Goal: Task Accomplishment & Management: Use online tool/utility

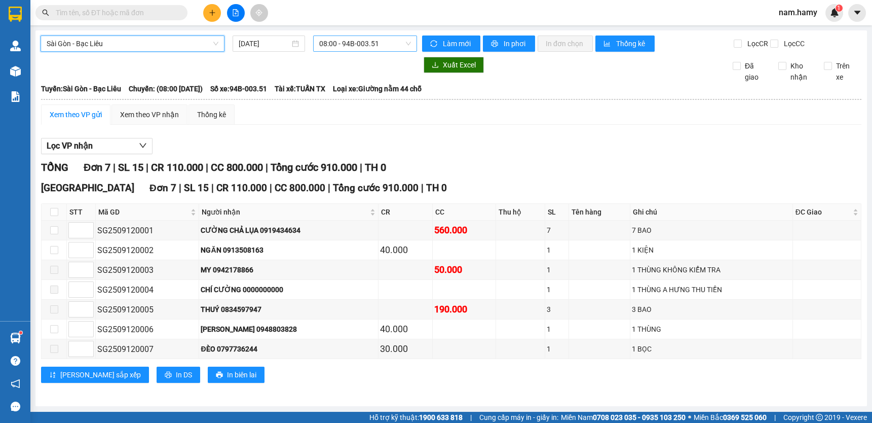
click at [387, 44] on span "08:00 - 94B-003.51" at bounding box center [365, 43] width 92 height 15
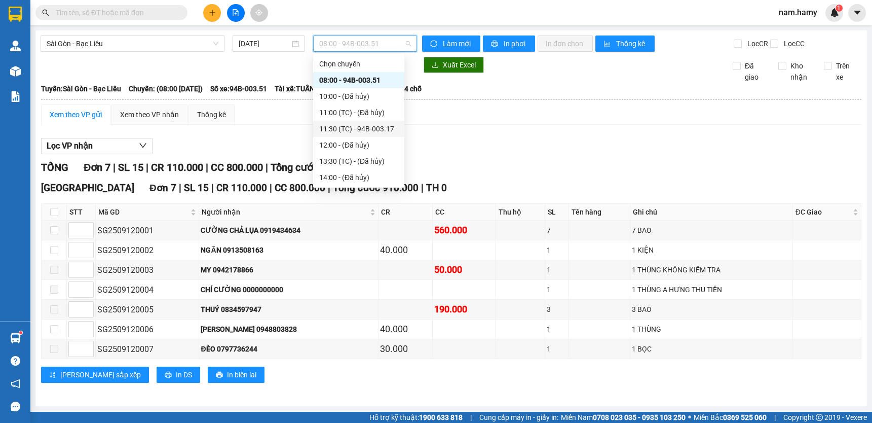
click at [374, 126] on div "11:30 (TC) - 94B-003.17" at bounding box center [358, 128] width 79 height 11
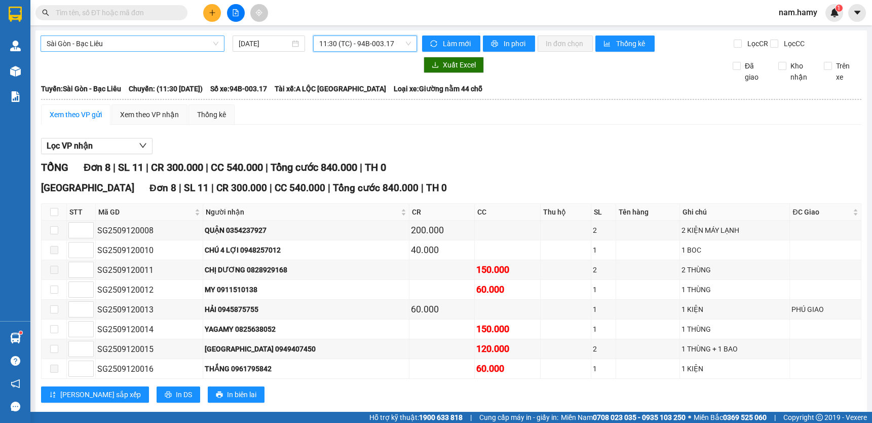
click at [175, 42] on span "Sài Gòn - Bạc Liêu" at bounding box center [133, 43] width 172 height 15
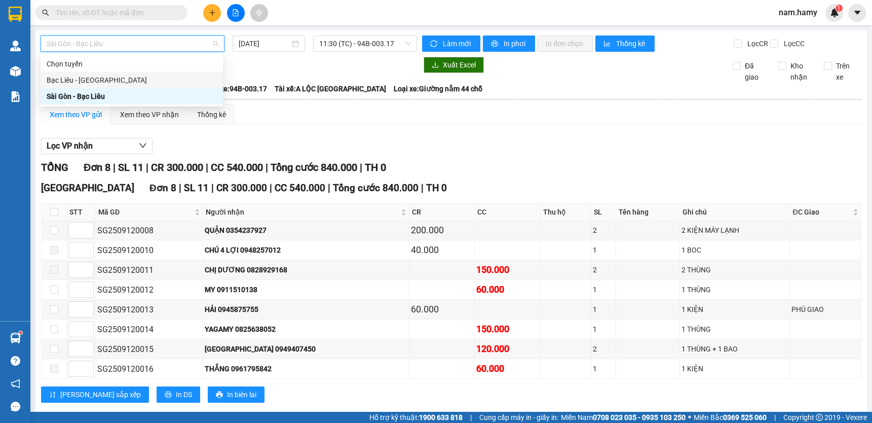
click at [141, 84] on div "Bạc Liêu - [GEOGRAPHIC_DATA]" at bounding box center [132, 80] width 170 height 11
type input "[DATE]"
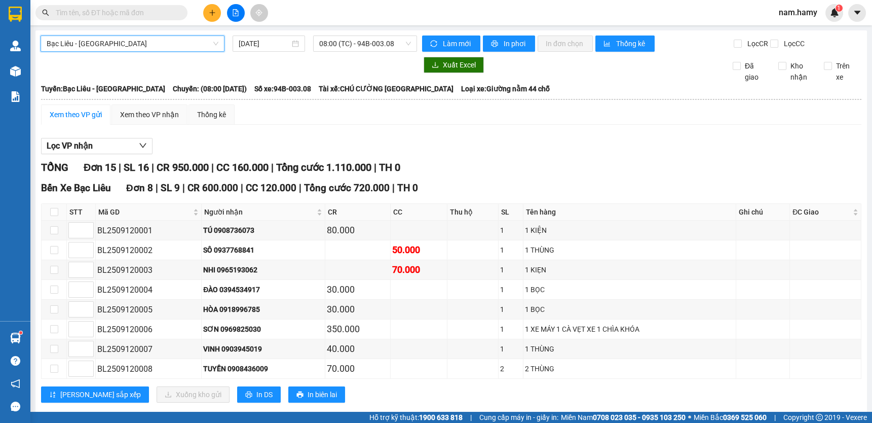
click at [157, 43] on span "Bạc Liêu - [GEOGRAPHIC_DATA]" at bounding box center [133, 43] width 172 height 15
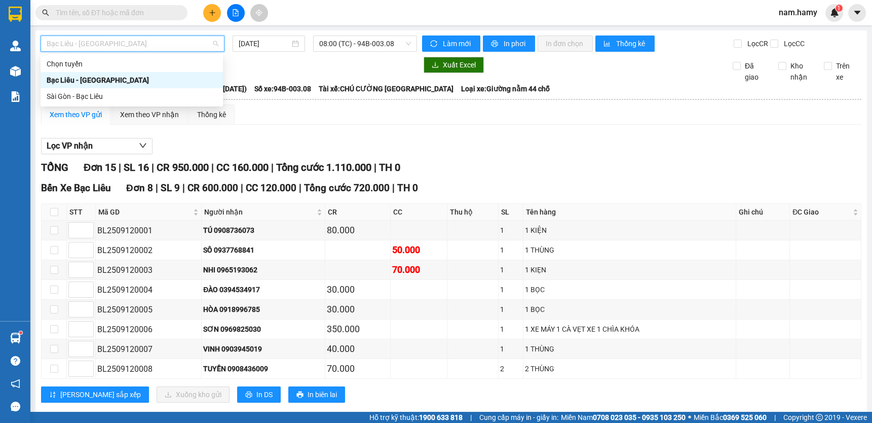
click at [122, 81] on div "Bạc Liêu - [GEOGRAPHIC_DATA]" at bounding box center [132, 80] width 170 height 11
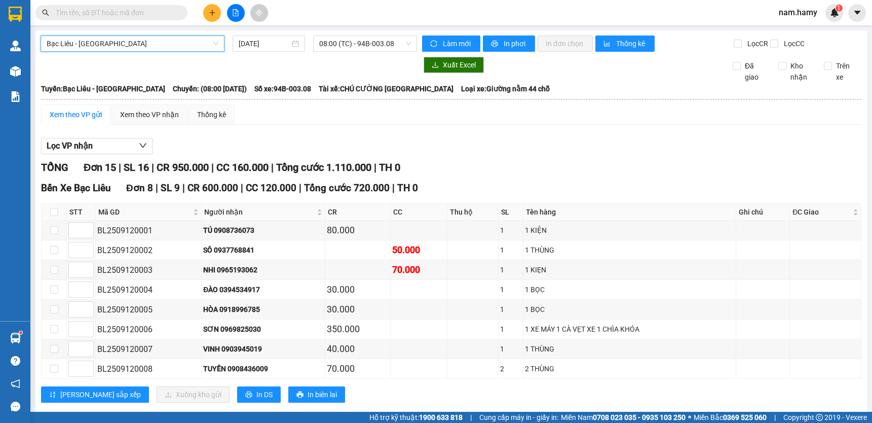
click at [211, 41] on span "Bạc Liêu - [GEOGRAPHIC_DATA]" at bounding box center [133, 43] width 172 height 15
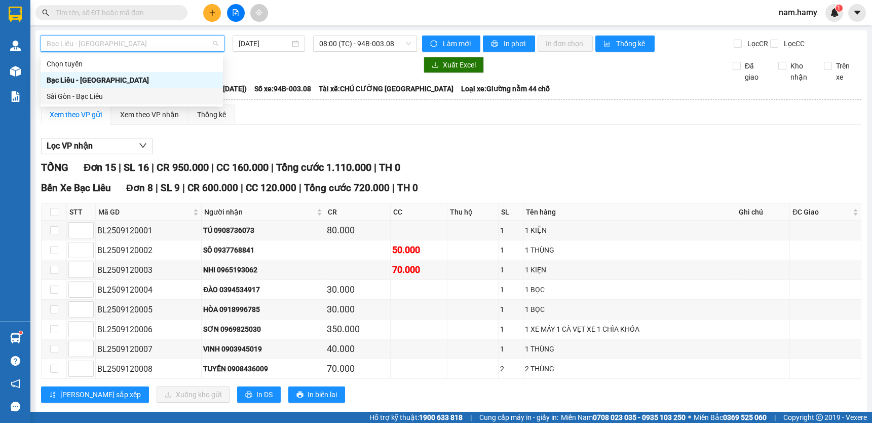
click at [142, 98] on div "Sài Gòn - Bạc Liêu" at bounding box center [132, 96] width 170 height 11
type input "[DATE]"
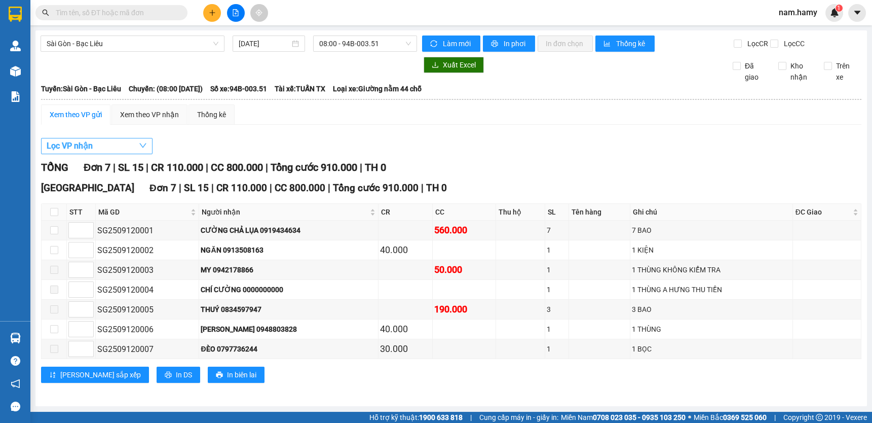
click at [114, 147] on button "Lọc VP nhận" at bounding box center [97, 146] width 112 height 16
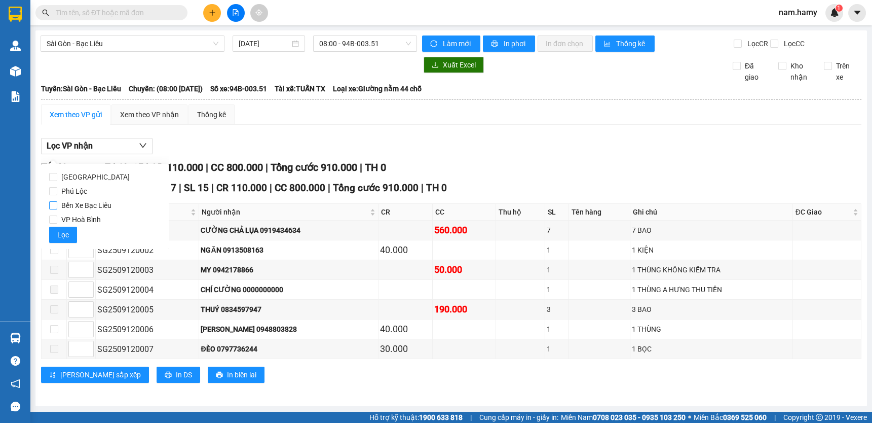
click at [74, 203] on span "Bến Xe Bạc Liêu" at bounding box center [86, 205] width 58 height 14
click at [57, 203] on input "Bến Xe Bạc Liêu" at bounding box center [53, 205] width 8 height 8
checkbox input "true"
click at [63, 231] on button "Lọc" at bounding box center [63, 235] width 28 height 16
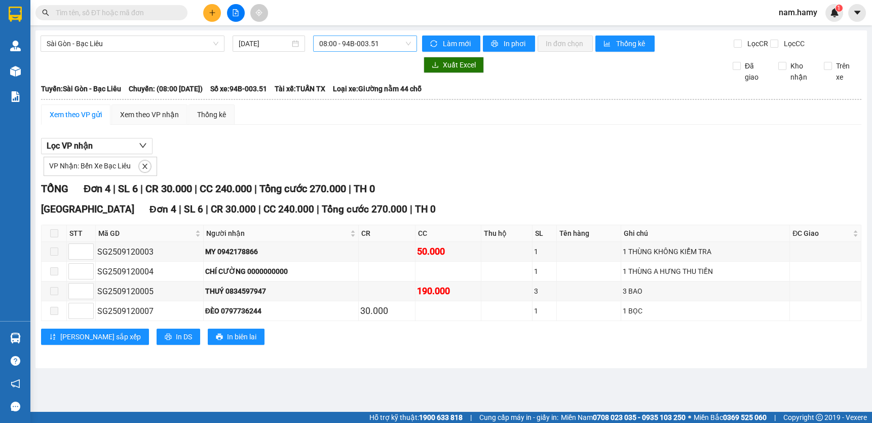
click at [395, 44] on span "08:00 - 94B-003.51" at bounding box center [365, 43] width 92 height 15
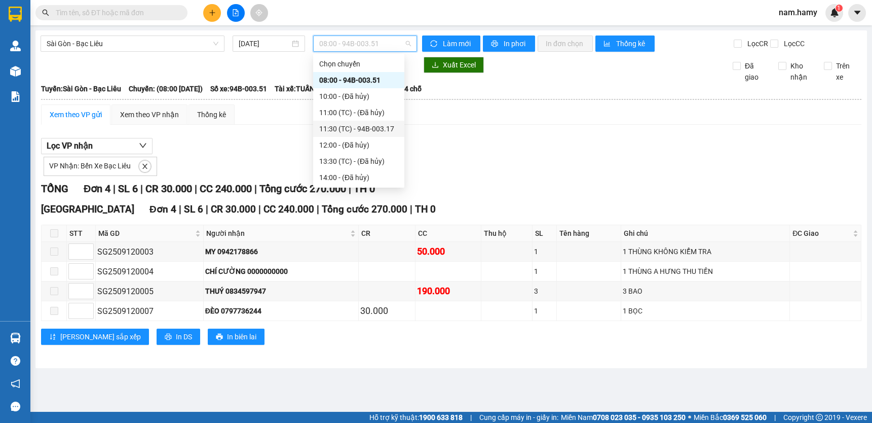
click at [368, 124] on div "11:30 (TC) - 94B-003.17" at bounding box center [358, 128] width 79 height 11
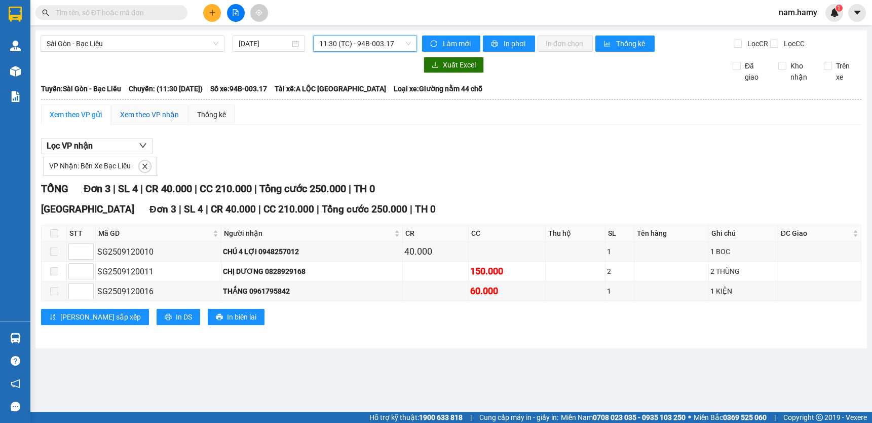
click at [174, 117] on div "Xem theo VP nhận" at bounding box center [149, 114] width 59 height 11
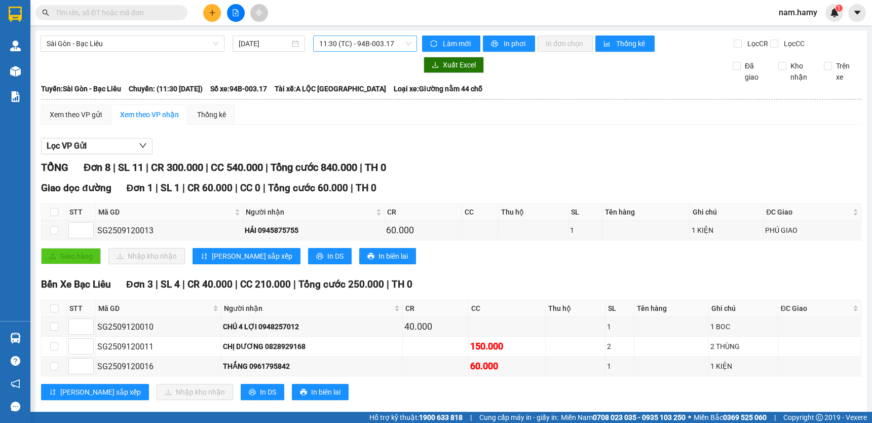
click at [377, 45] on span "11:30 (TC) - 94B-003.17" at bounding box center [365, 43] width 92 height 15
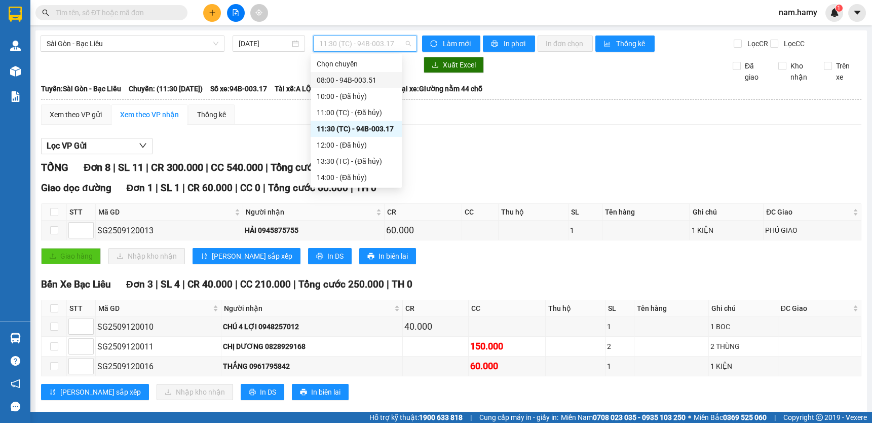
click at [366, 81] on div "08:00 - 94B-003.51" at bounding box center [356, 80] width 79 height 11
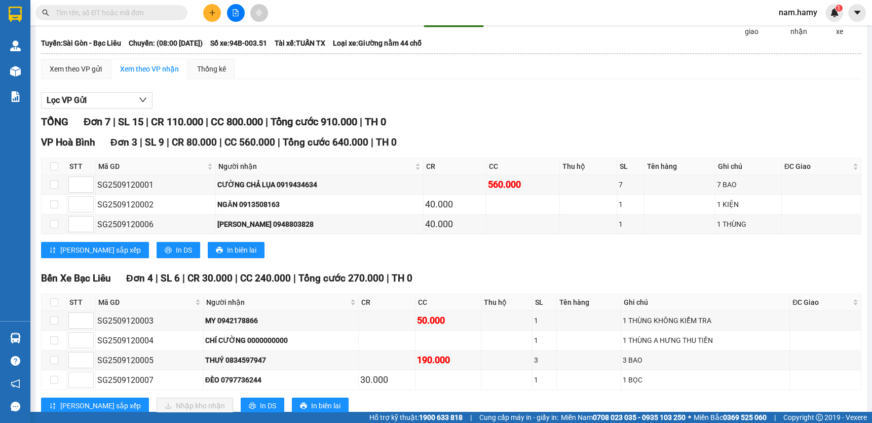
scroll to position [83, 0]
